Goal: Find specific page/section: Find specific page/section

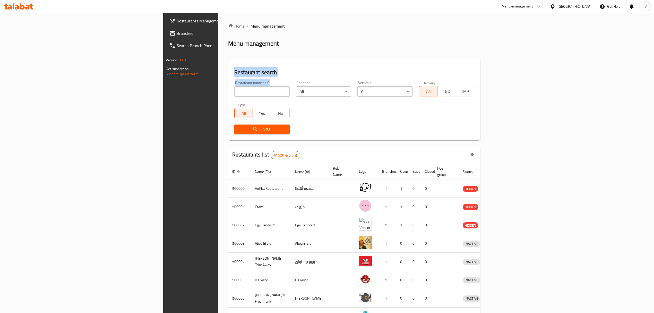
drag, startPoint x: 164, startPoint y: 84, endPoint x: 119, endPoint y: 72, distance: 46.4
click at [228, 72] on div "Restaurant search Restaurant name or ID Restaurant name or ID Channel All ​ Ver…" at bounding box center [354, 99] width 252 height 82
click at [228, 48] on div "Home / Menu management Menu management Restaurant search Restaurant name or ID …" at bounding box center [354, 201] width 252 height 357
drag, startPoint x: 173, startPoint y: 44, endPoint x: 116, endPoint y: 44, distance: 56.9
click at [218, 44] on div "Home / Menu management Menu management Restaurant search Restaurant name or ID …" at bounding box center [354, 201] width 273 height 377
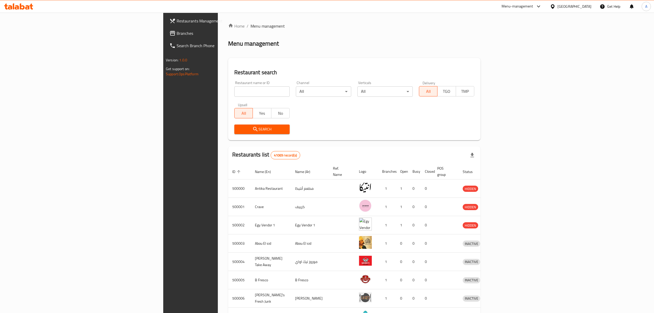
click at [228, 63] on div "Restaurant search Restaurant name or ID Restaurant name or ID Channel All ​ Ver…" at bounding box center [354, 99] width 252 height 82
click at [234, 75] on h2 "Restaurant search" at bounding box center [354, 73] width 240 height 8
drag, startPoint x: 163, startPoint y: 84, endPoint x: 117, endPoint y: 74, distance: 46.8
click at [218, 74] on div "Home / Menu management Menu management Restaurant search Restaurant name or ID …" at bounding box center [354, 201] width 273 height 377
click at [234, 72] on h2 "Restaurant search" at bounding box center [354, 73] width 240 height 8
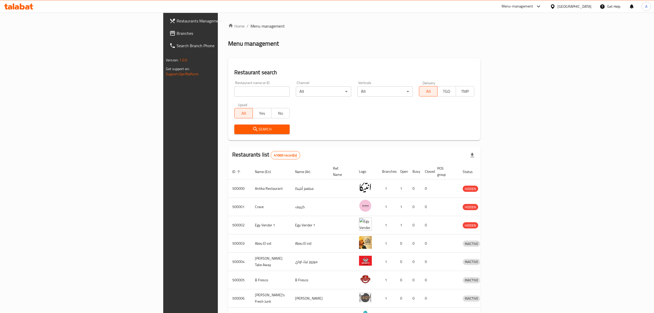
drag, startPoint x: 170, startPoint y: 71, endPoint x: 173, endPoint y: 82, distance: 11.5
click at [228, 82] on div "Restaurant search Restaurant name or ID Restaurant name or ID Channel All ​ Ver…" at bounding box center [354, 99] width 252 height 82
click at [234, 82] on div "Restaurant name or ID Restaurant name or ID" at bounding box center [261, 89] width 55 height 16
drag, startPoint x: 172, startPoint y: 82, endPoint x: 119, endPoint y: 70, distance: 54.5
click at [218, 70] on div "Home / Menu management Menu management Restaurant search Restaurant name or ID …" at bounding box center [354, 201] width 273 height 377
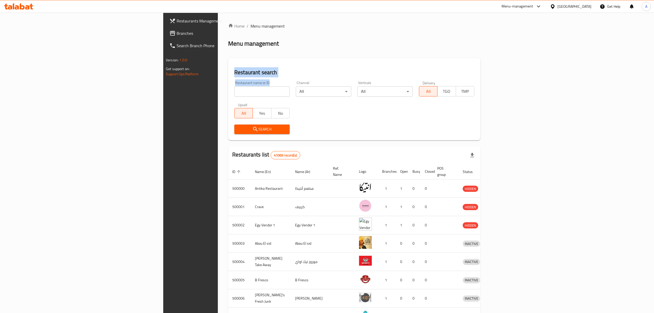
click at [234, 69] on h2 "Restaurant search" at bounding box center [354, 73] width 240 height 8
click at [234, 71] on h2 "Restaurant search" at bounding box center [354, 73] width 240 height 8
click at [234, 72] on h2 "Restaurant search" at bounding box center [354, 73] width 240 height 8
click at [234, 92] on input "search" at bounding box center [261, 91] width 55 height 10
paste input "648681"
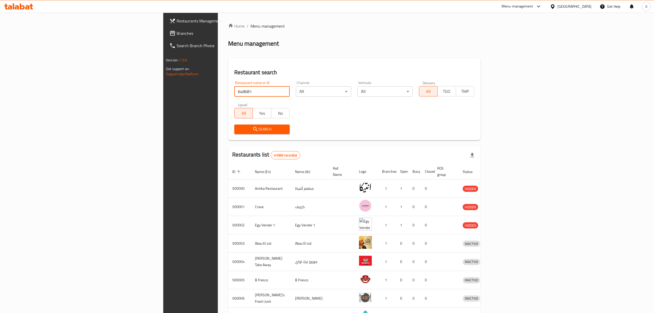
type input "648681"
click button "Search" at bounding box center [261, 129] width 55 height 10
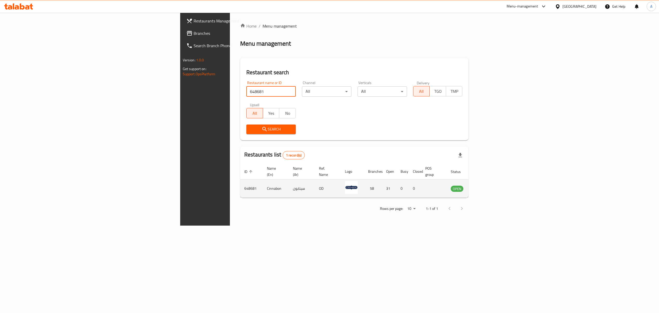
click at [484, 186] on icon "enhanced table" at bounding box center [481, 188] width 6 height 4
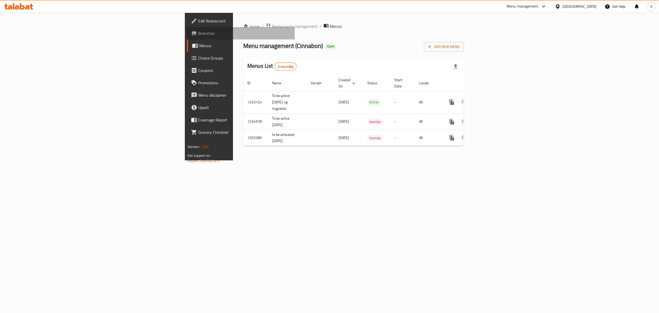
click at [198, 33] on span "Branches" at bounding box center [244, 33] width 93 height 6
